Goal: Obtain resource: Obtain resource

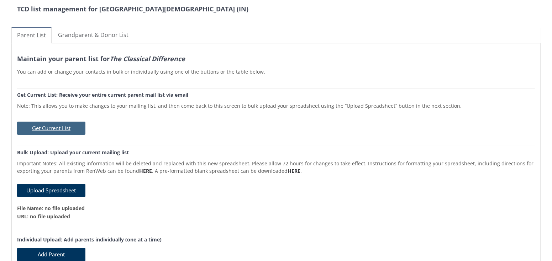
click at [43, 126] on button "Get Current List" at bounding box center [51, 128] width 68 height 13
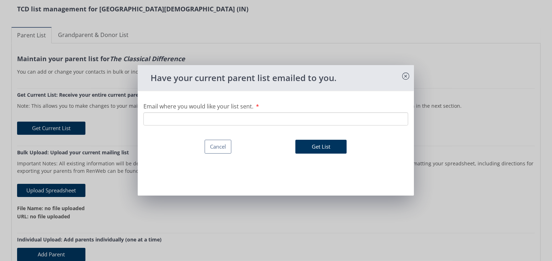
click at [189, 118] on input "Email where you would like your list sent." at bounding box center [275, 118] width 265 height 13
type input "[EMAIL_ADDRESS][DOMAIN_NAME]"
click at [317, 148] on button "Get List" at bounding box center [320, 147] width 51 height 14
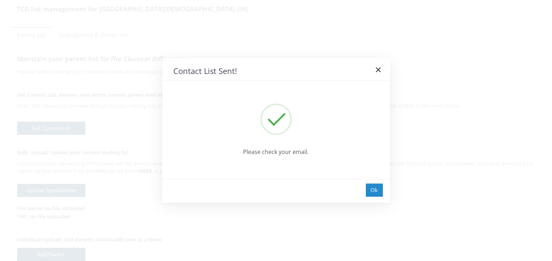
click at [374, 189] on div "Ok" at bounding box center [374, 190] width 17 height 13
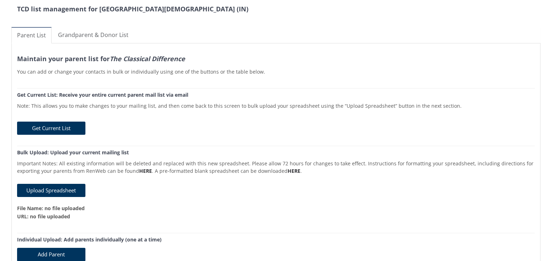
scroll to position [36, 0]
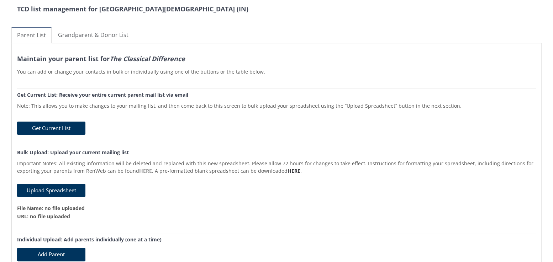
click at [142, 170] on link "HERE" at bounding box center [145, 171] width 13 height 7
click at [291, 172] on link "HERE" at bounding box center [294, 171] width 13 height 7
